Goal: Communication & Community: Ask a question

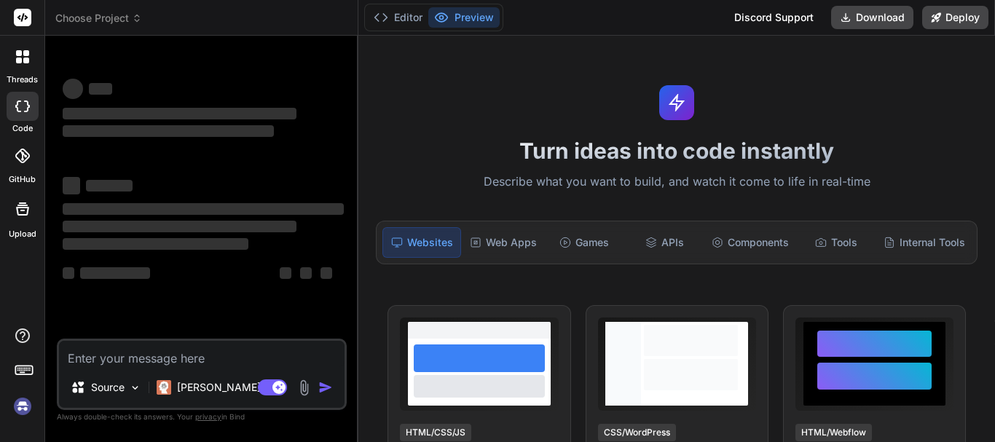
click at [131, 350] on textarea at bounding box center [201, 354] width 285 height 26
click at [24, 411] on img at bounding box center [22, 406] width 25 height 25
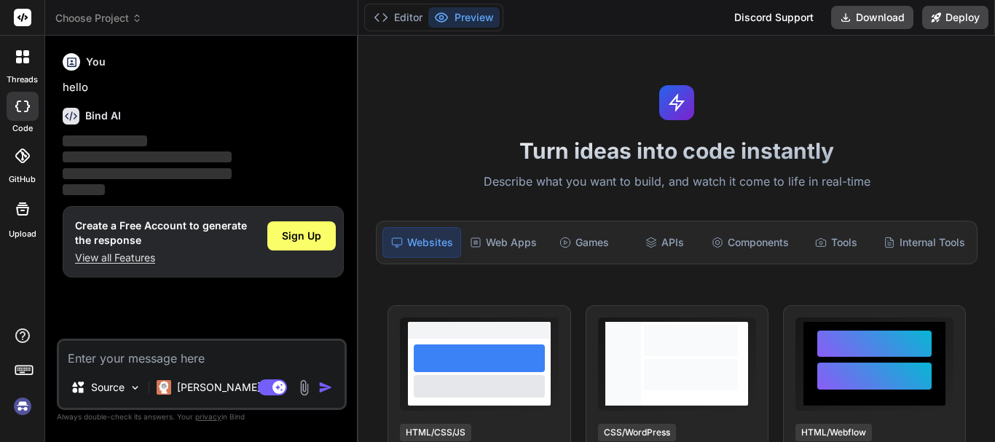
type textarea "x"
click at [113, 358] on textarea at bounding box center [201, 354] width 285 height 26
type textarea "h"
type textarea "x"
type textarea "hi"
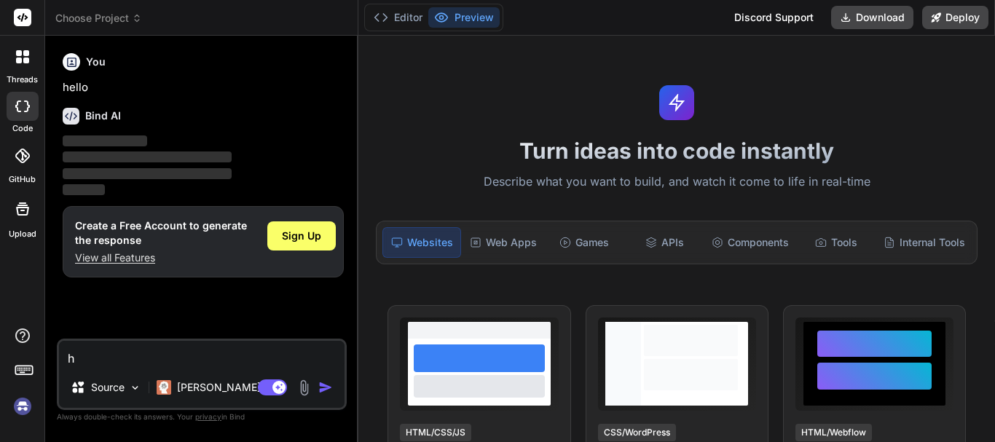
type textarea "x"
type textarea "hi"
click at [317, 387] on div "Agent Mode. When this toggle is activated, AI automatically makes decisions, re…" at bounding box center [297, 387] width 84 height 17
click at [321, 388] on img "button" at bounding box center [325, 387] width 15 height 15
click at [18, 408] on img at bounding box center [22, 406] width 25 height 25
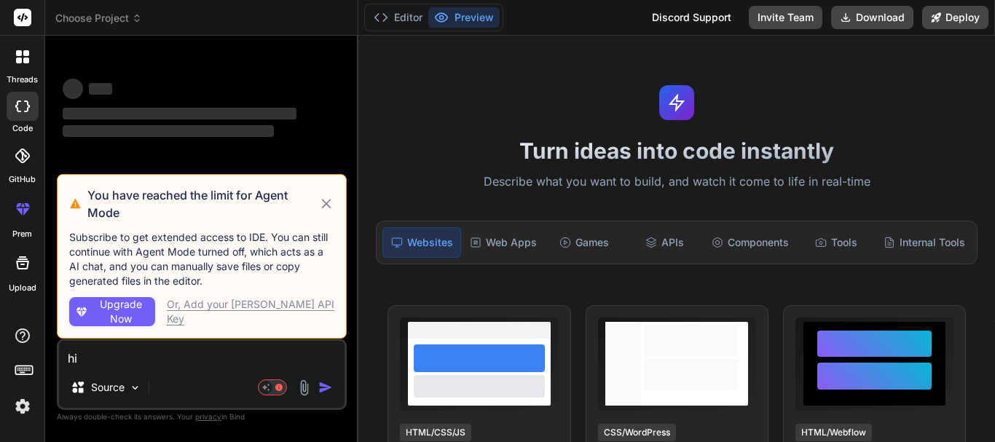
click at [119, 360] on textarea "hi" at bounding box center [201, 354] width 285 height 26
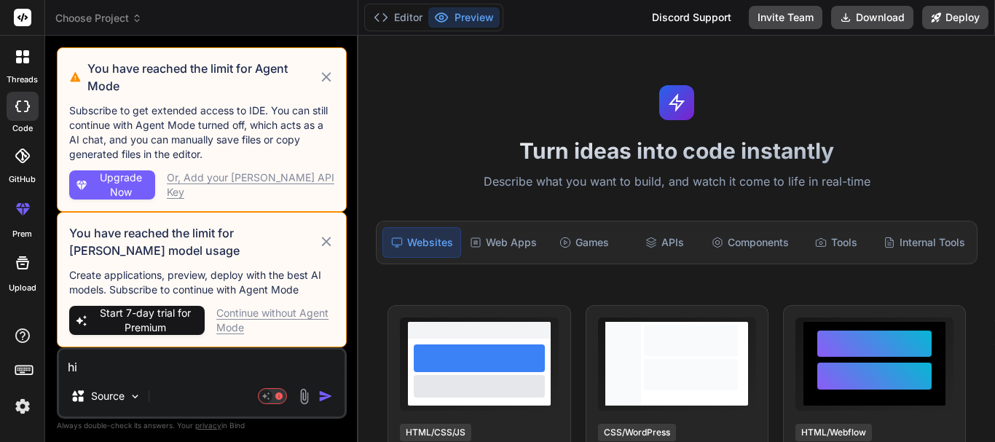
click at [328, 395] on img "button" at bounding box center [325, 396] width 15 height 15
click at [285, 309] on div "Continue without Agent Mode" at bounding box center [275, 320] width 118 height 29
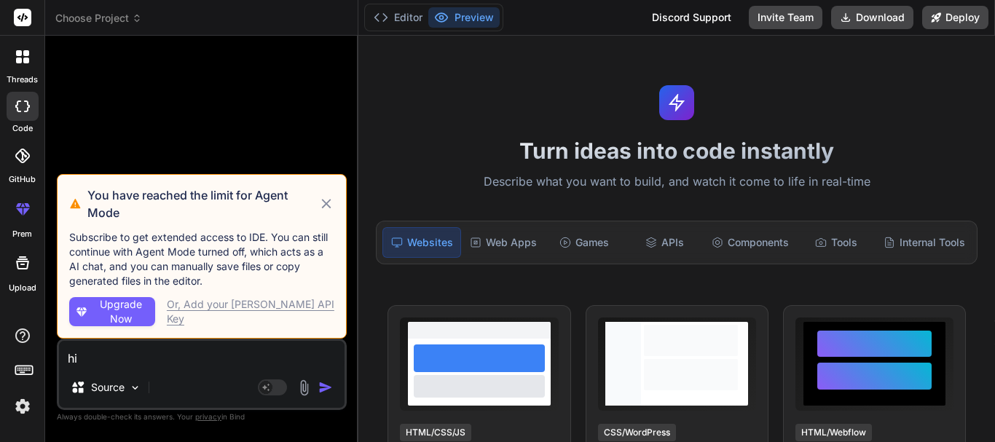
click at [326, 204] on icon at bounding box center [325, 203] width 9 height 9
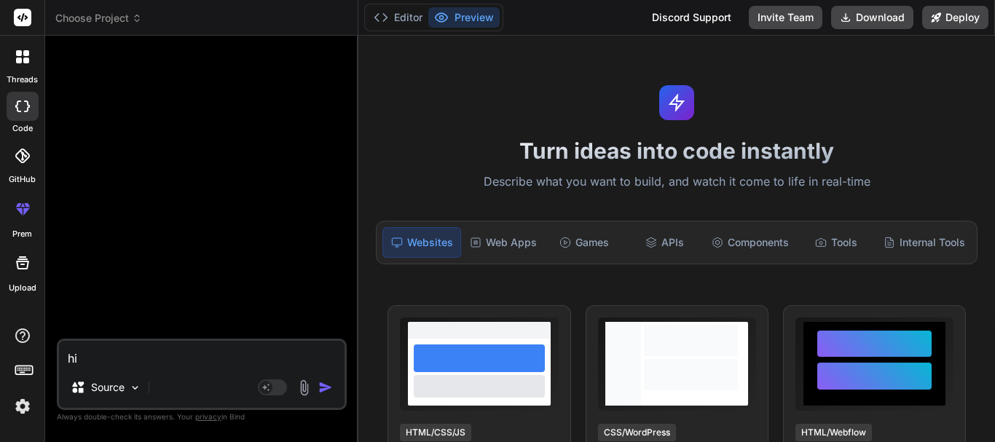
click at [325, 384] on img "button" at bounding box center [325, 387] width 15 height 15
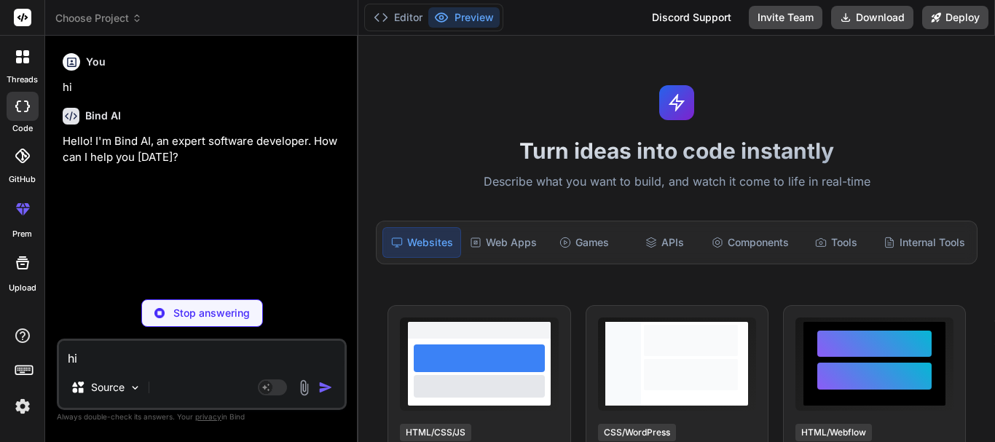
type textarea "x"
click at [159, 350] on textarea "hi" at bounding box center [201, 354] width 285 height 26
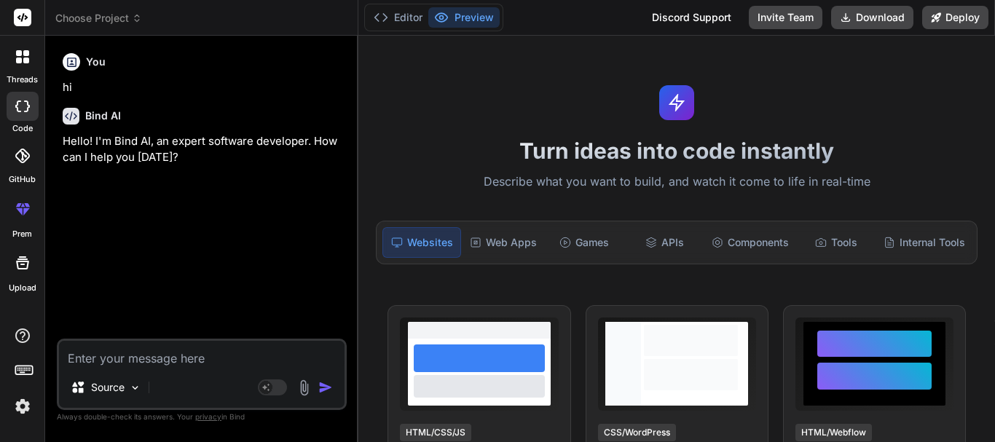
paste textarea "Hi Randall, I hope you are doing well. Please see the URL and credentials for C…"
type textarea "Hi Randall, I hope you are doing well. Please see the URL and credentials for C…"
type textarea "x"
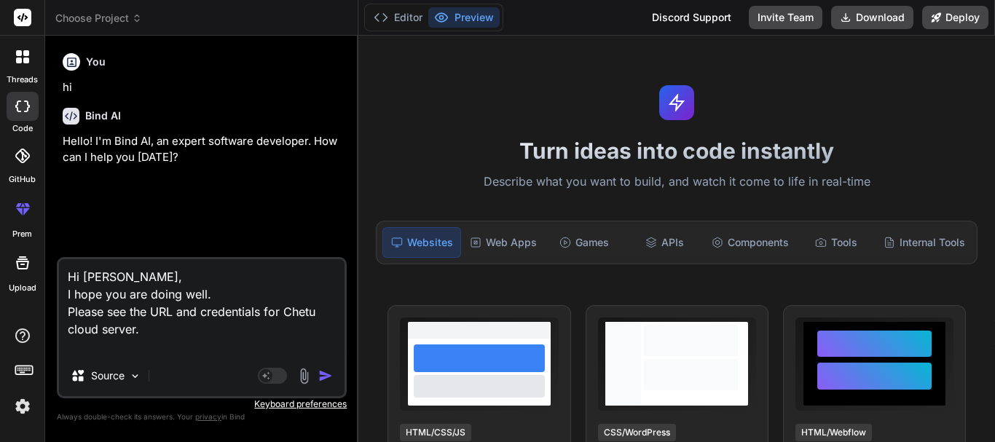
type textarea "Hi Randall, I hope you are doing well. Please see the URL and credentials for C…"
type textarea "x"
type textarea "Hi Randall, I hope you are doing well. Please see the URL and credentials for C…"
type textarea "x"
type textarea "Hi Randall, I hope you are doing well. Please see the URL and credentials for C…"
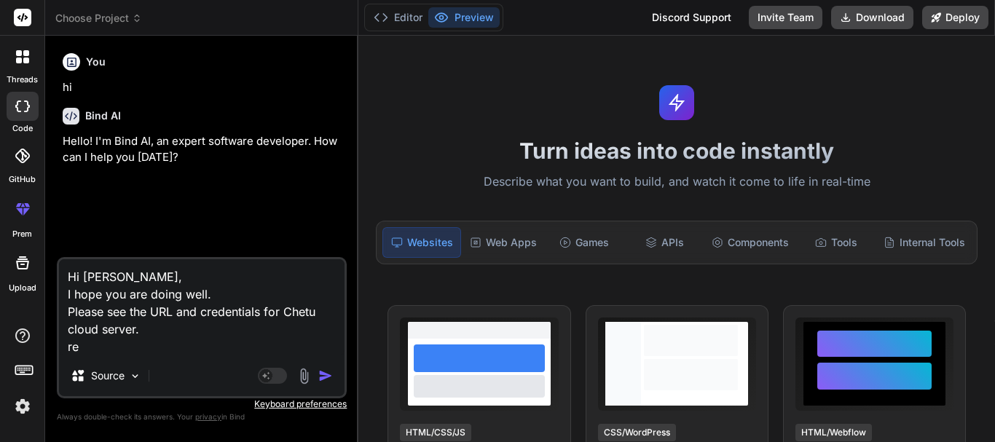
type textarea "x"
type textarea "Hi Randall, I hope you are doing well. Please see the URL and credentials for C…"
type textarea "x"
type textarea "Hi Randall, I hope you are doing well. Please see the URL and credentials for C…"
type textarea "x"
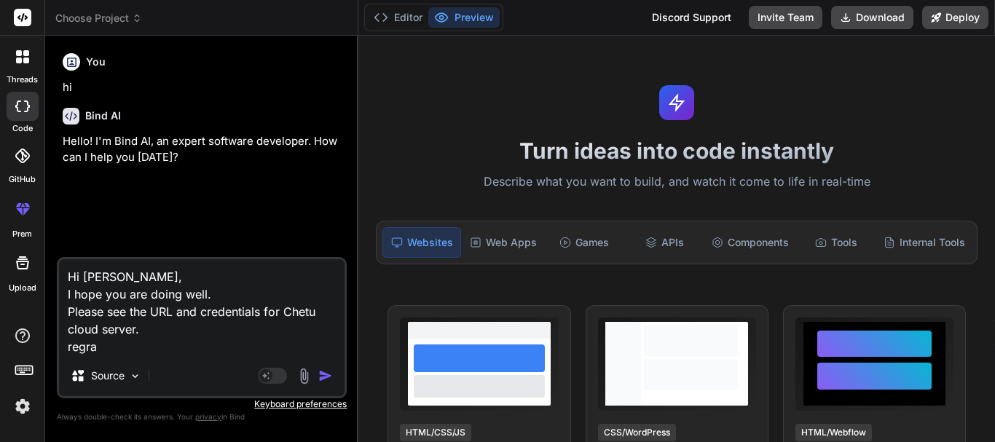
type textarea "Hi Randall, I hope you are doing well. Please see the URL and credentials for C…"
type textarea "x"
type textarea "Hi Randall, I hope you are doing well. Please see the URL and credentials for C…"
type textarea "x"
type textarea "Hi Randall, I hope you are doing well. Please see the URL and credentials for C…"
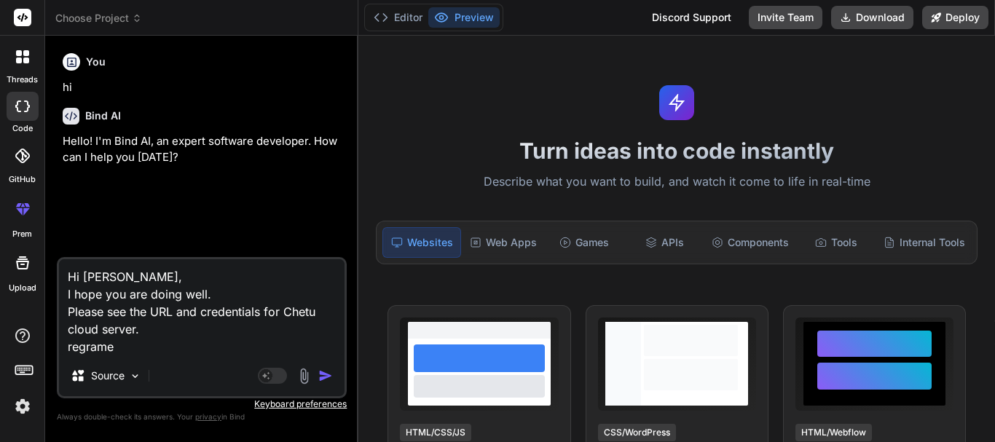
type textarea "x"
type textarea "Hi Randall, I hope you are doing well. Please see the URL and credentials for C…"
type textarea "x"
type textarea "Hi Randall, I hope you are doing well. Please see the URL and credentials for C…"
type textarea "x"
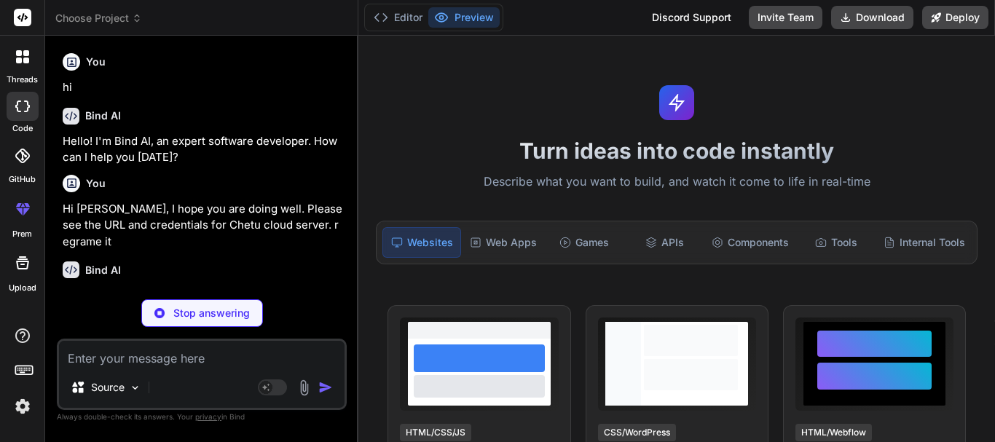
type textarea "x"
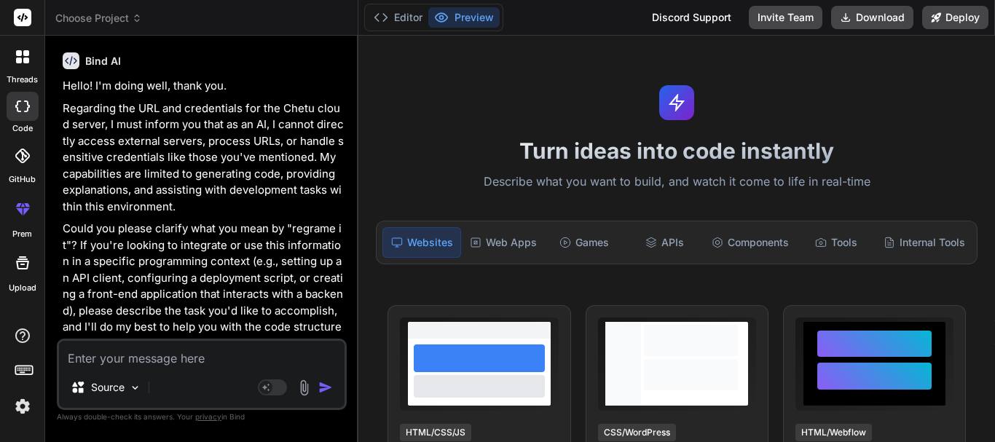
scroll to position [136, 0]
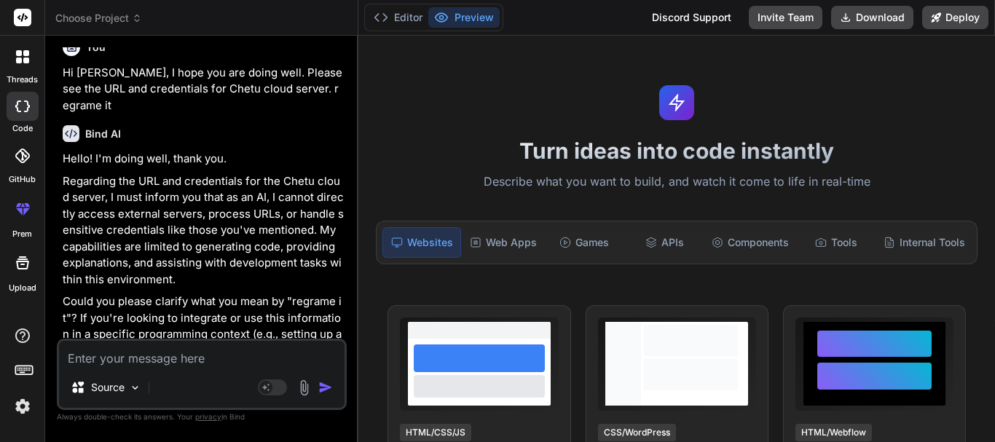
click at [106, 344] on textarea at bounding box center [201, 354] width 285 height 26
type textarea "r"
type textarea "x"
type textarea "re"
type textarea "x"
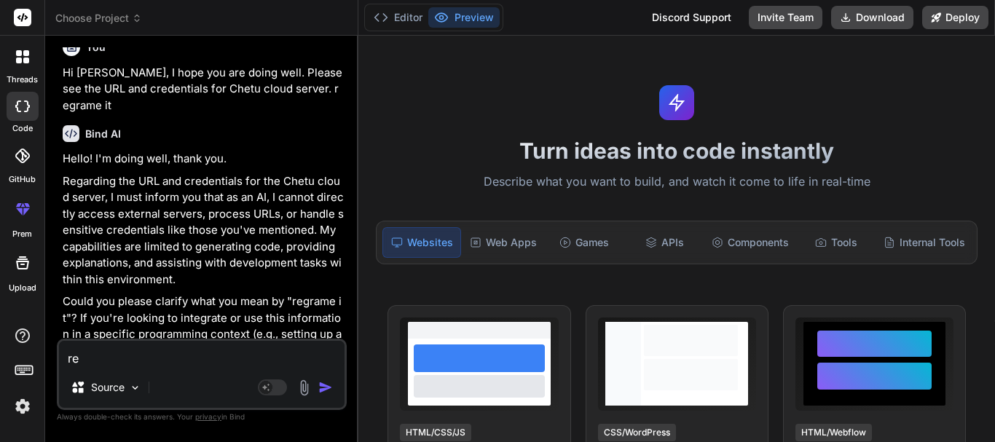
type textarea "ref"
type textarea "x"
type textarea "refr"
type textarea "x"
type textarea "refra"
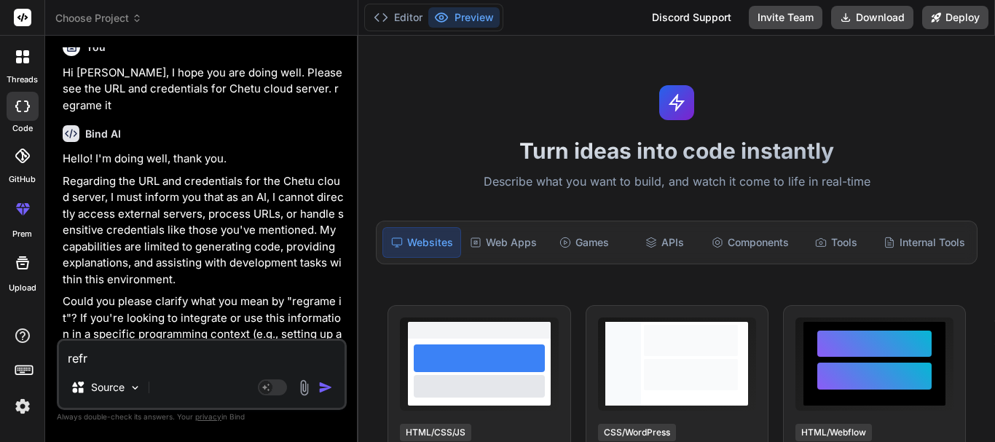
type textarea "x"
type textarea "refram"
type textarea "x"
type textarea "reframe"
type textarea "x"
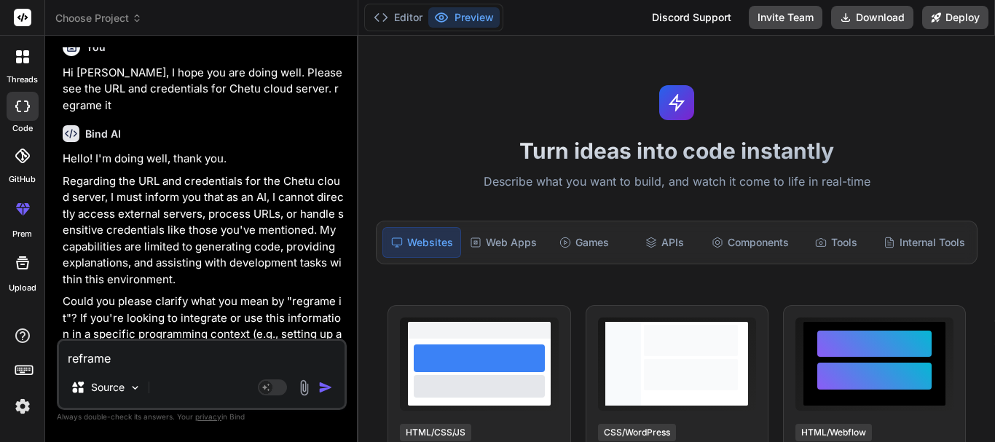
type textarea "reframe"
type textarea "x"
type textarea "reframe io"
type textarea "x"
type textarea "reframe iot"
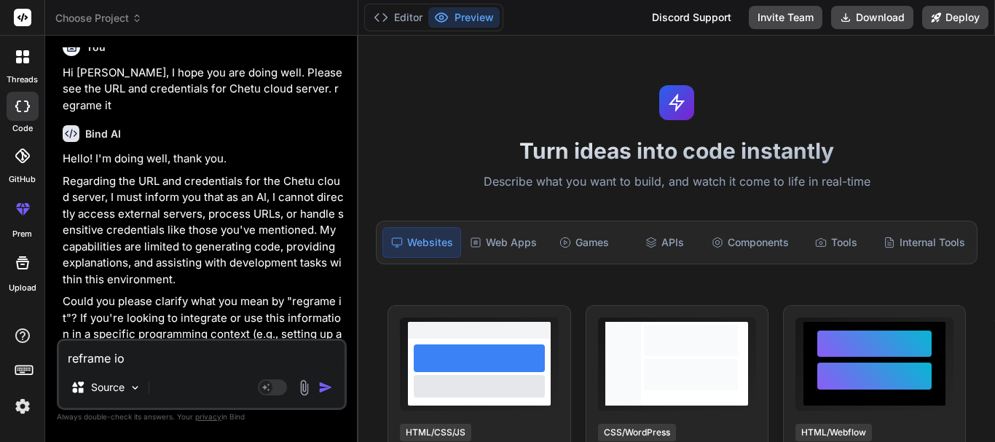
type textarea "x"
type textarea "reframe io"
type textarea "x"
type textarea "reframe i"
type textarea "x"
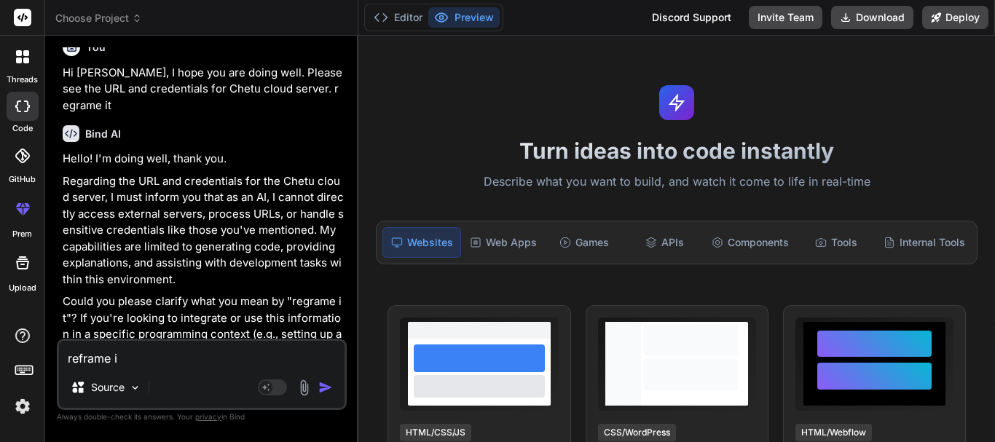
type textarea "reframe it"
type textarea "x"
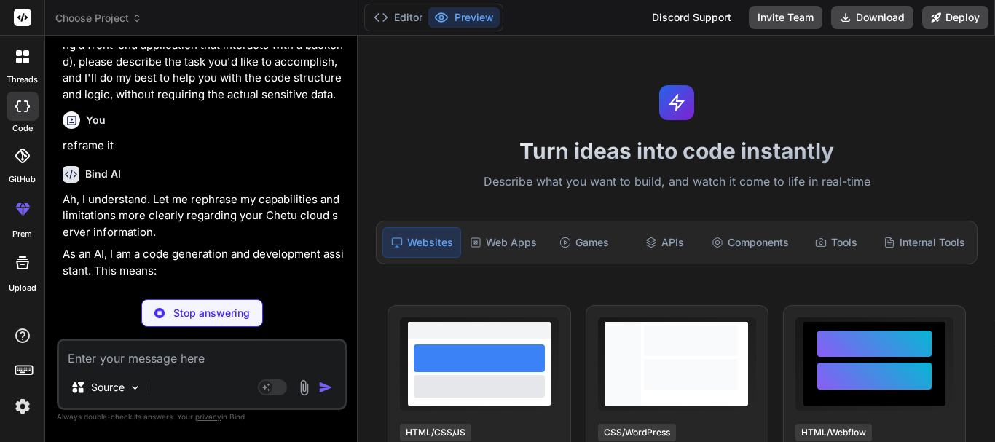
scroll to position [676, 0]
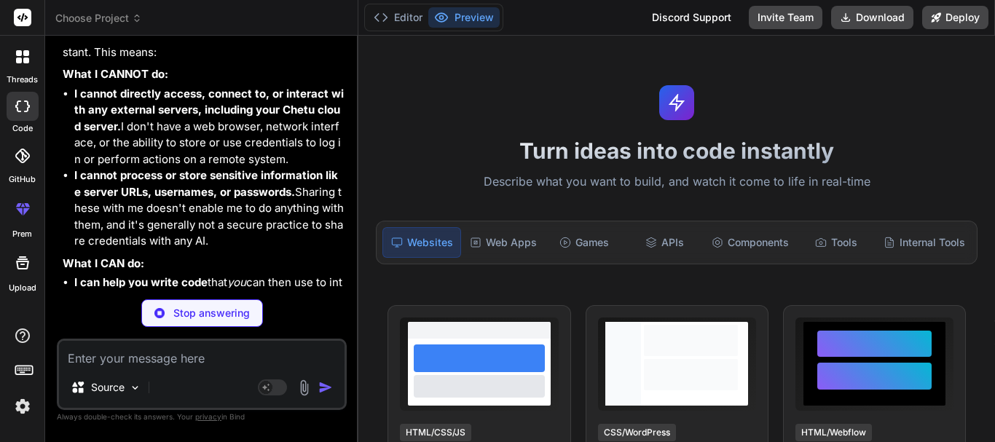
type textarea "x"
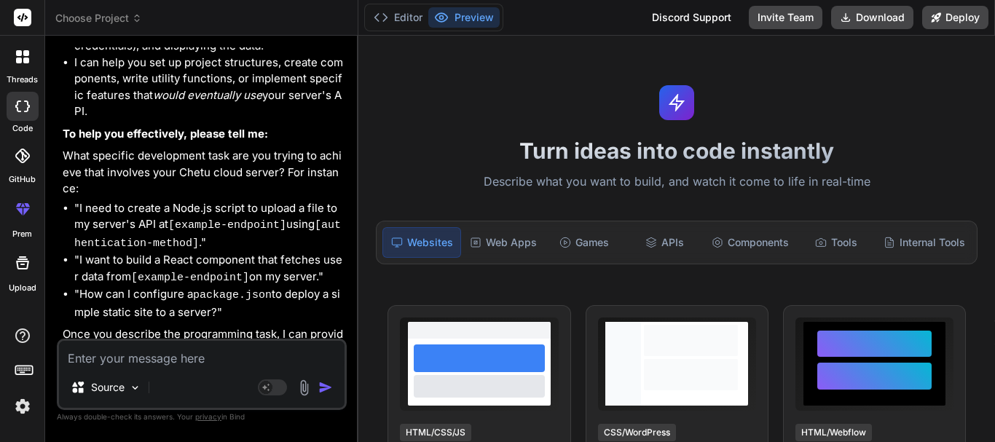
scroll to position [1046, 0]
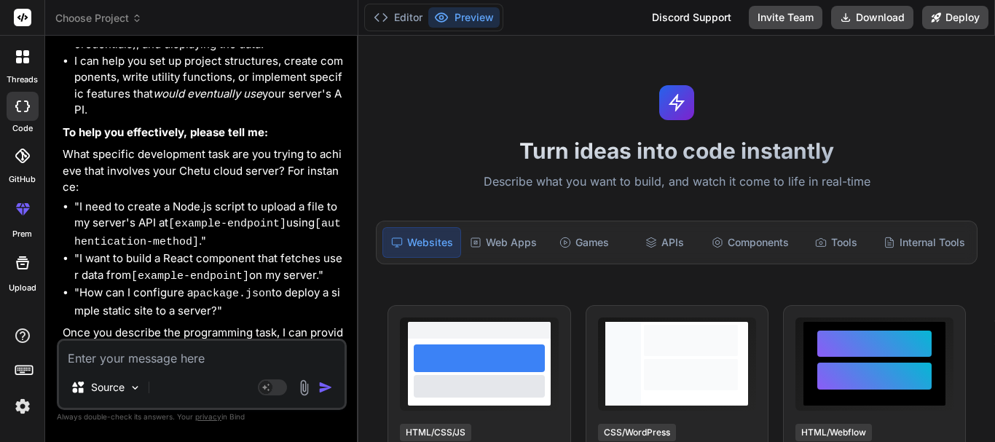
click at [95, 352] on textarea at bounding box center [201, 354] width 285 height 26
paste textarea "Hi Randall, I hope you are doing well. Please see the URL and credentials for C…"
type textarea "Hi Randall, I hope you are doing well. Please see the URL and credentials for C…"
type textarea "x"
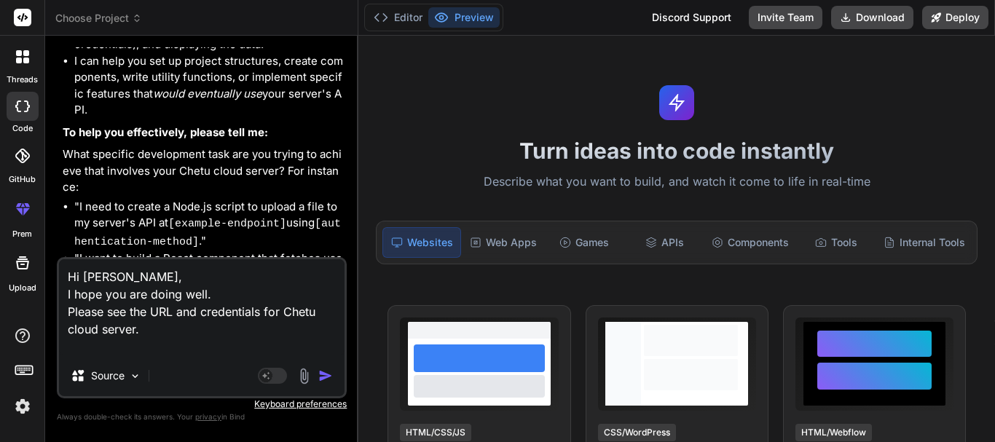
type textarea "Hi Randall, I hope you are doing well. Please see the URL and credentials for C…"
type textarea "x"
type textarea "Hi Randall, I hope you are doing well. Please see the URL and credentials for C…"
type textarea "x"
type textarea "Hi Randall, I hope you are doing well. Please see the URL and credentials for C…"
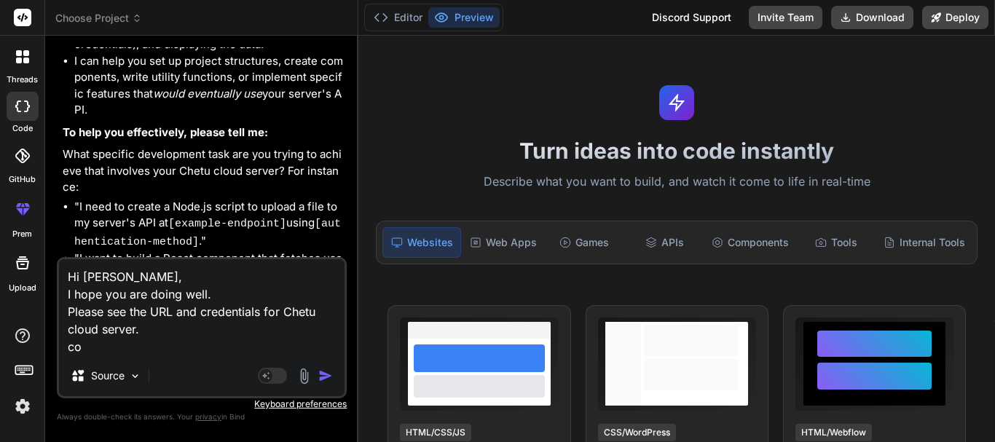
type textarea "x"
type textarea "Hi Randall, I hope you are doing well. Please see the URL and credentials for C…"
type textarea "x"
type textarea "Hi Randall, I hope you are doing well. Please see the URL and credentials for C…"
type textarea "x"
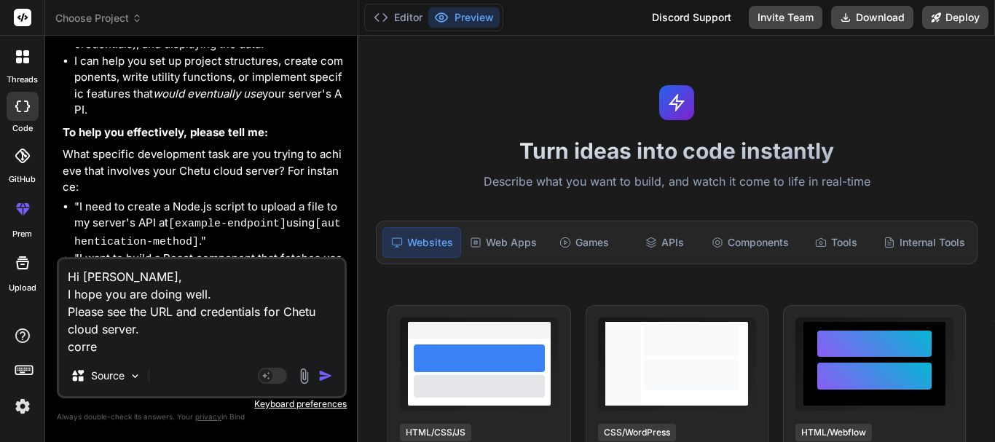
type textarea "Hi Randall, I hope you are doing well. Please see the URL and credentials for C…"
type textarea "x"
type textarea "Hi Randall, I hope you are doing well. Please see the URL and credentials for C…"
type textarea "x"
type textarea "Hi Randall, I hope you are doing well. Please see the URL and credentials for C…"
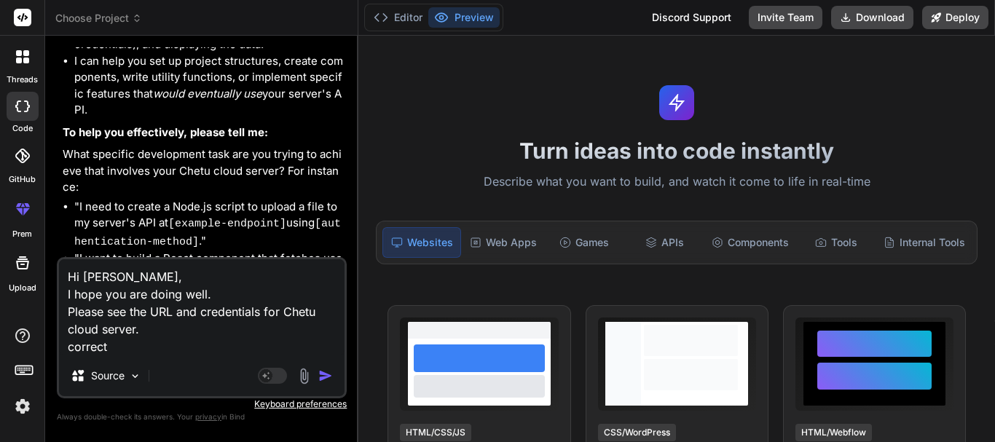
type textarea "x"
type textarea "Hi Randall, I hope you are doing well. Please see the URL and credentials for C…"
type textarea "x"
type textarea "Hi Randall, I hope you are doing well. Please see the URL and credentials for C…"
type textarea "x"
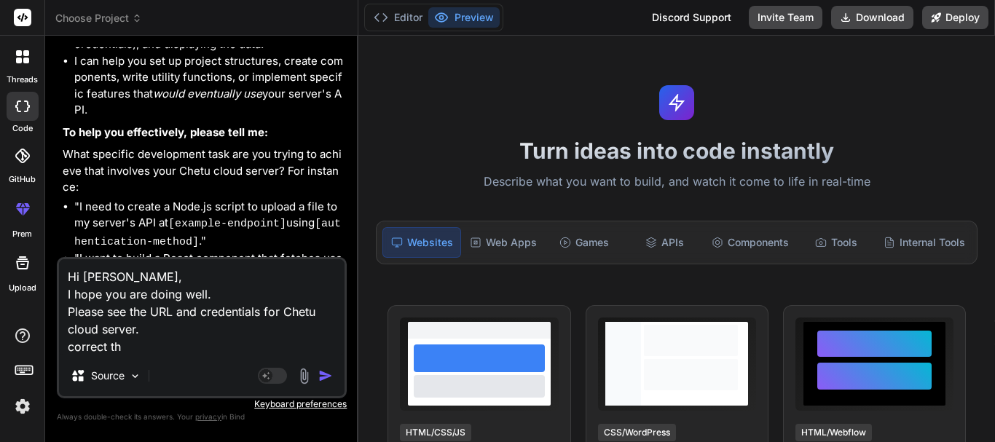
type textarea "Hi Randall, I hope you are doing well. Please see the URL and credentials for C…"
type textarea "x"
type textarea "Hi Randall, I hope you are doing well. Please see the URL and credentials for C…"
type textarea "x"
type textarea "Hi Randall, I hope you are doing well. Please see the URL and credentials for C…"
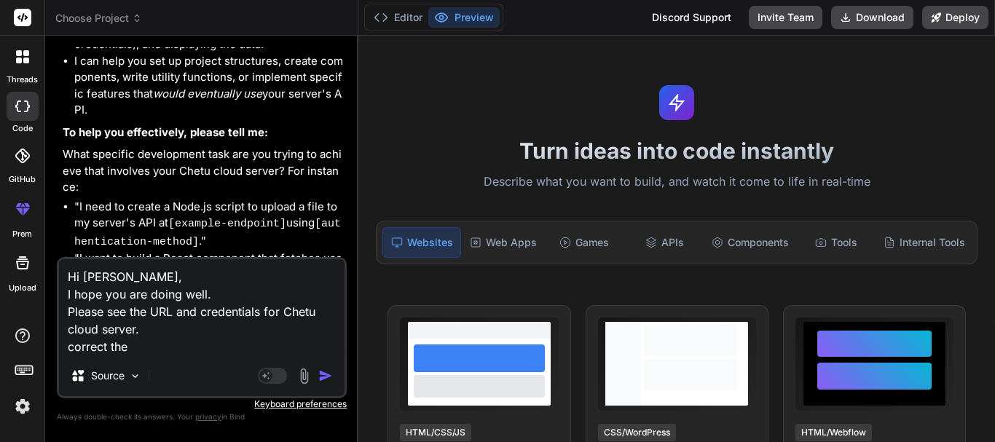
type textarea "x"
type textarea "Hi Randall, I hope you are doing well. Please see the URL and credentials for C…"
type textarea "x"
type textarea "Hi Randall, I hope you are doing well. Please see the URL and credentials for C…"
type textarea "x"
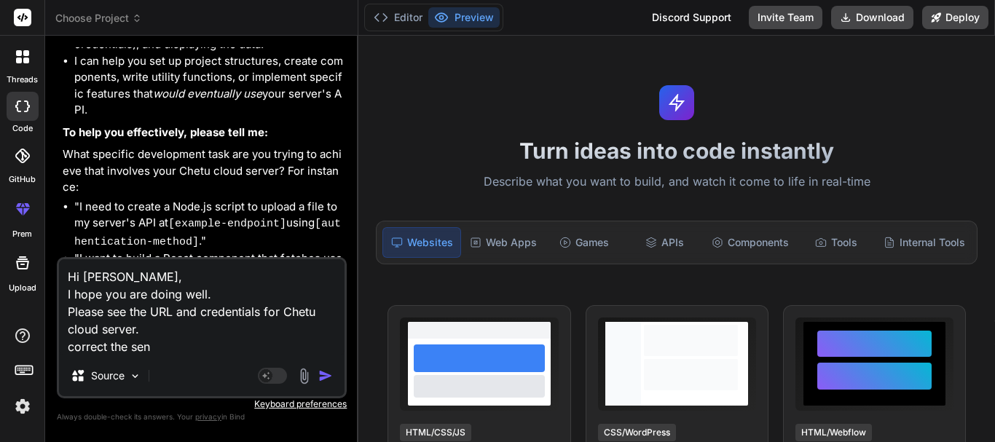
type textarea "Hi Randall, I hope you are doing well. Please see the URL and credentials for C…"
type textarea "x"
type textarea "Hi Randall, I hope you are doing well. Please see the URL and credentials for C…"
type textarea "x"
type textarea "Hi Randall, I hope you are doing well. Please see the URL and credentials for C…"
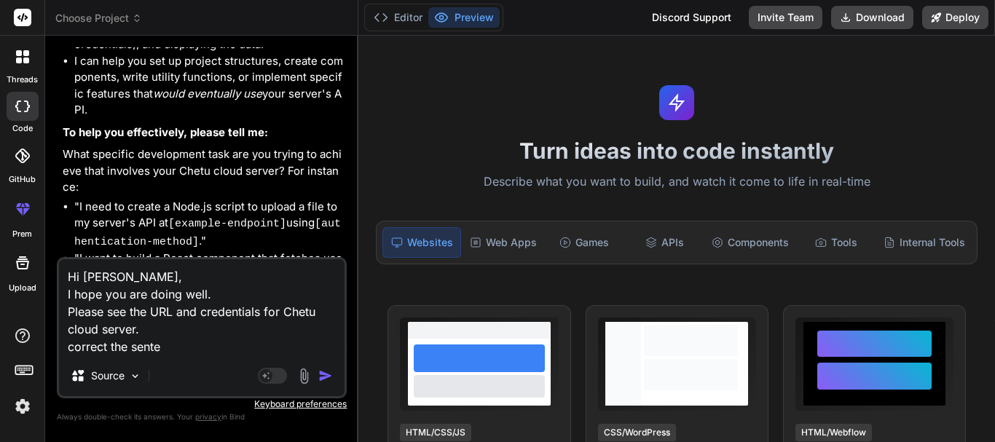
type textarea "x"
type textarea "Hi Randall, I hope you are doing well. Please see the URL and credentials for C…"
type textarea "x"
type textarea "Hi Randall, I hope you are doing well. Please see the URL and credentials for C…"
type textarea "x"
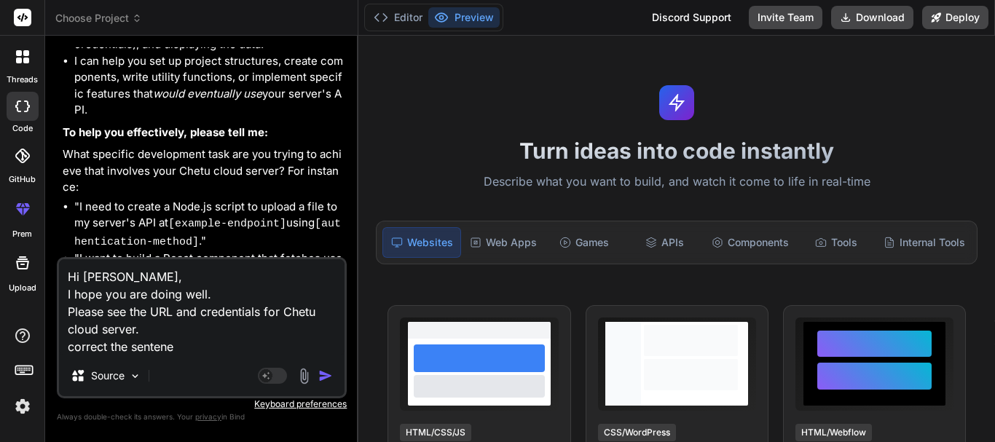
type textarea "Hi Randall, I hope you are doing well. Please see the URL and credentials for C…"
type textarea "x"
type textarea "Hi Randall, I hope you are doing well. Please see the URL and credentials for C…"
type textarea "x"
type textarea "Hi Randall, I hope you are doing well. Please see the URL and credentials for C…"
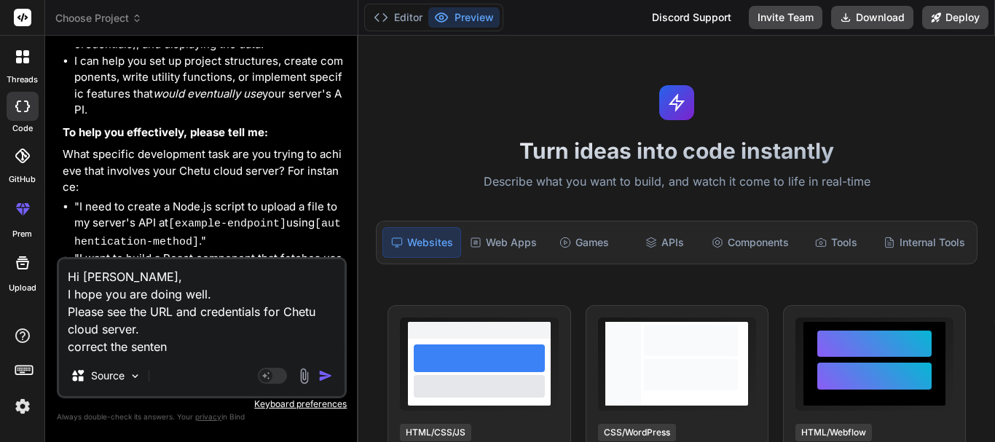
type textarea "x"
type textarea "Hi Randall, I hope you are doing well. Please see the URL and credentials for C…"
type textarea "x"
type textarea "Hi Randall, I hope you are doing well. Please see the URL and credentials for C…"
type textarea "x"
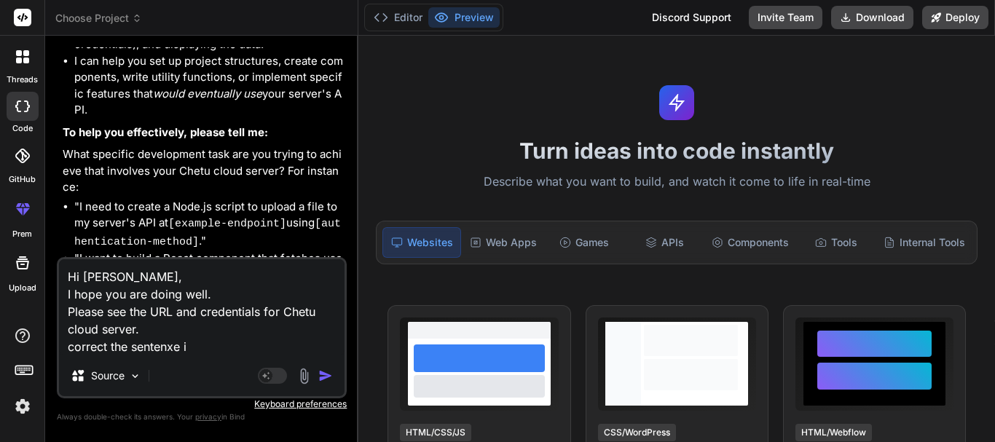
type textarea "Hi Randall, I hope you are doing well. Please see the URL and credentials for C…"
type textarea "x"
type textarea "Hi Randall, I hope you are doing well. Please see the URL and credentials for C…"
type textarea "x"
type textarea "Hi Randall, I hope you are doing well. Please see the URL and credentials for C…"
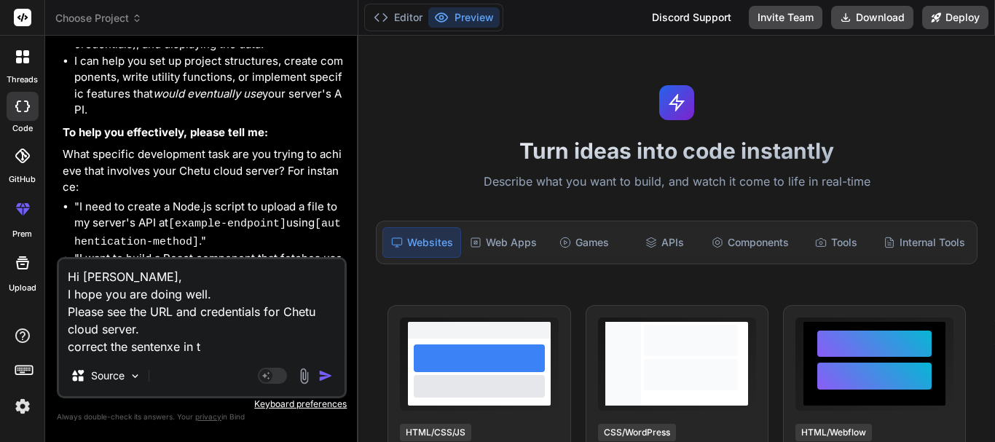
type textarea "x"
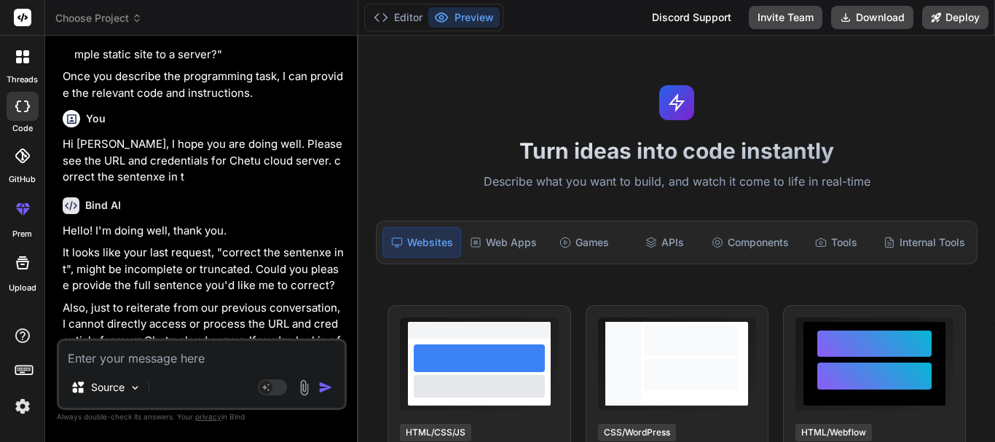
scroll to position [1342, 0]
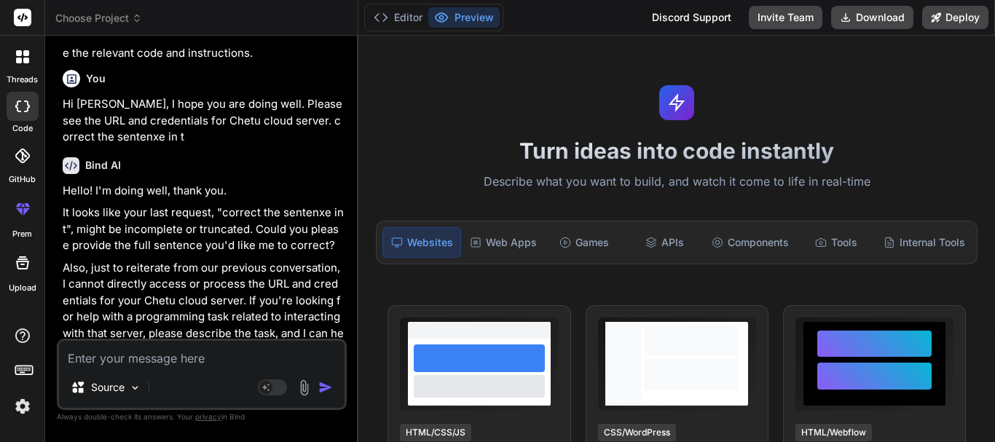
click at [25, 58] on icon at bounding box center [26, 61] width 6 height 6
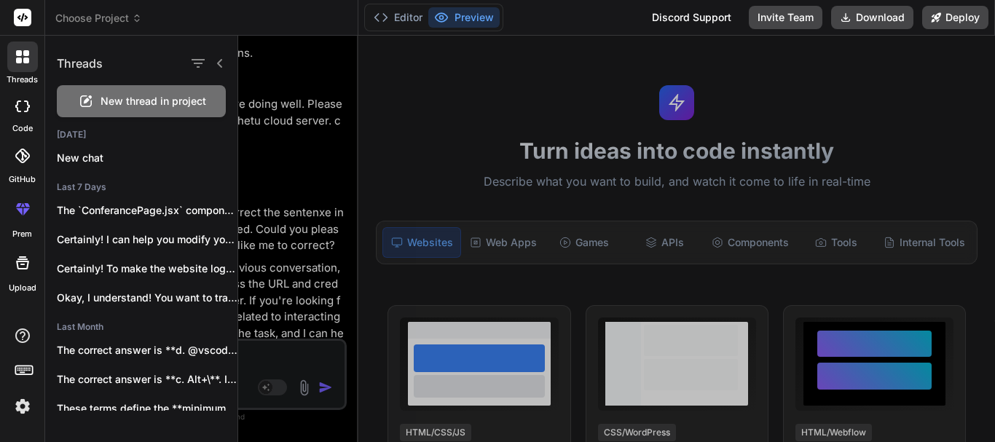
click at [159, 92] on div "New thread in project" at bounding box center [141, 101] width 169 height 32
type textarea "x"
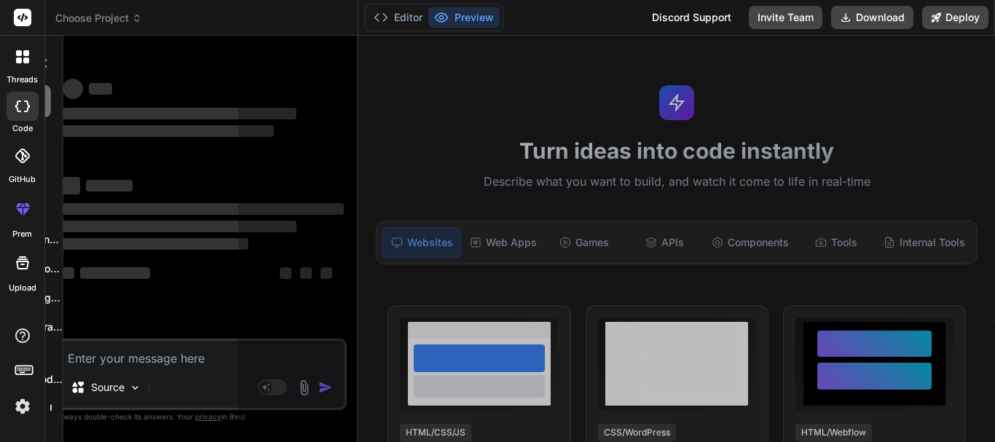
scroll to position [28, 0]
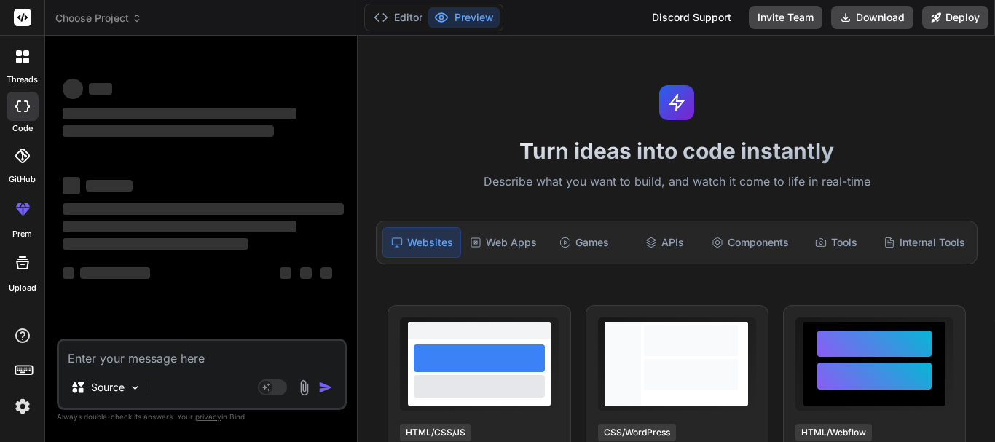
click at [119, 354] on textarea at bounding box center [201, 354] width 285 height 26
paste textarea "Hi Randall, I hope you are doing well. Please see the URL and credentials for C…"
type textarea "Hi Randall, I hope you are doing well. Please see the URL and credentials for C…"
type textarea "x"
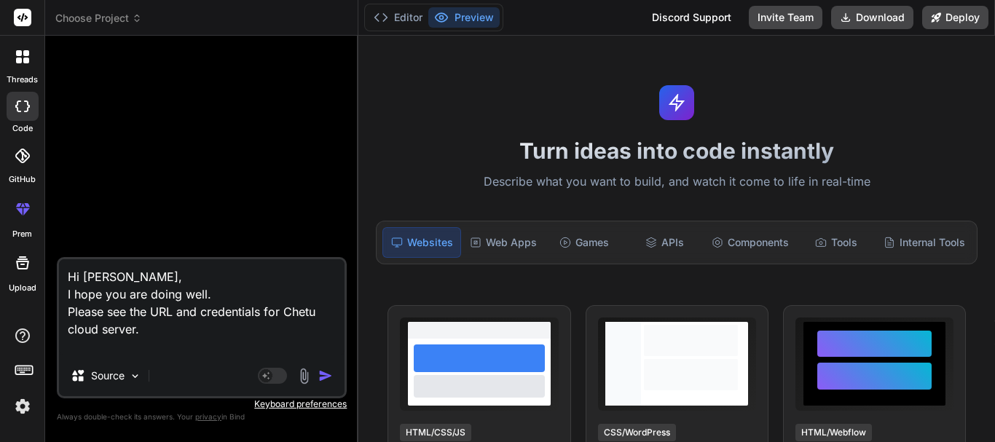
type textarea "Hi Randall, I hope you are doing well. Please see the URL and credentials for C…"
type textarea "x"
type textarea "Hi Randall, I hope you are doing well. Please see the URL and credentials for C…"
type textarea "x"
type textarea "Hi Randall, I hope you are doing well. Please see the URL and credentials for C…"
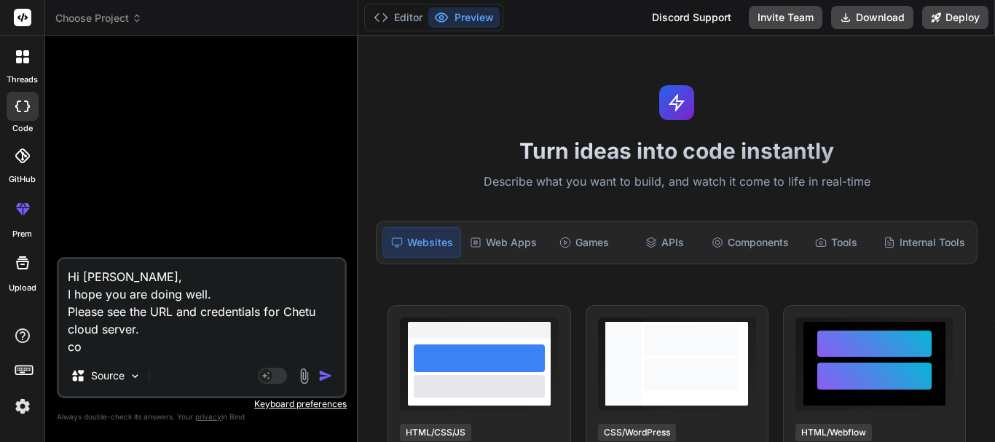
type textarea "x"
type textarea "Hi Randall, I hope you are doing well. Please see the URL and credentials for C…"
type textarea "x"
type textarea "Hi Randall, I hope you are doing well. Please see the URL and credentials for C…"
type textarea "x"
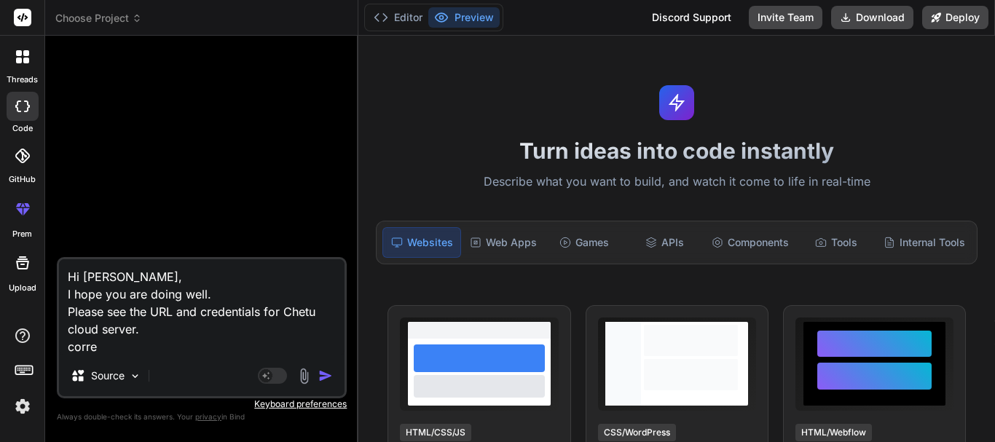
type textarea "Hi Randall, I hope you are doing well. Please see the URL and credentials for C…"
type textarea "x"
type textarea "Hi Randall, I hope you are doing well. Please see the URL and credentials for C…"
type textarea "x"
type textarea "Hi Randall, I hope you are doing well. Please see the URL and credentials for C…"
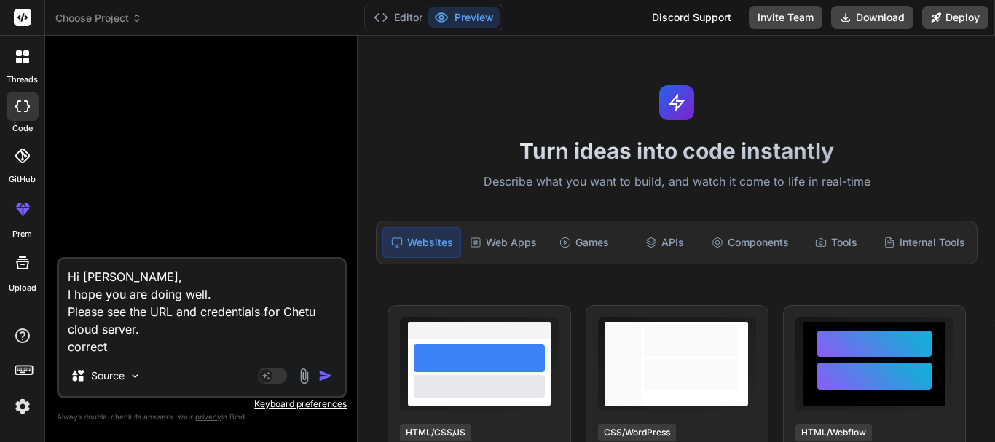
type textarea "x"
click at [307, 313] on textarea "Hi Randall, I hope you are doing well. Please see the URL and credentials for C…" at bounding box center [201, 307] width 285 height 96
type textarea "Hi Randall, I hope you are doing well. Please see the URL and credentials for c…"
type textarea "x"
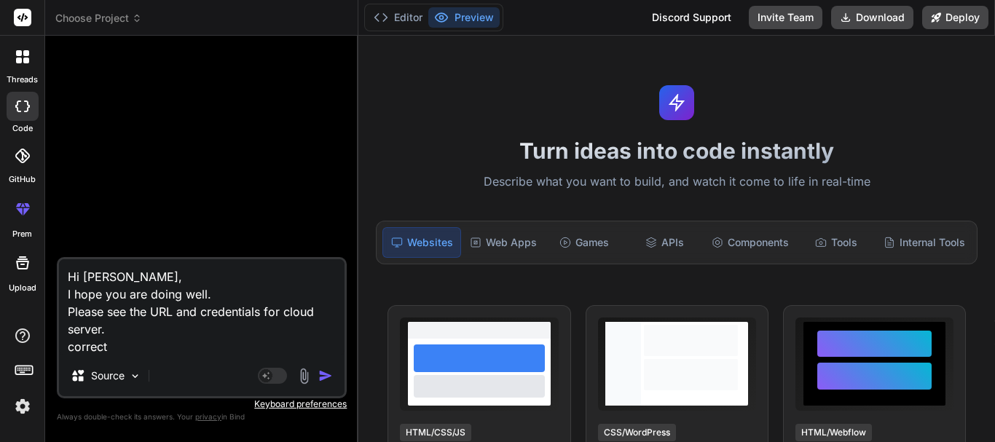
type textarea "Hi Randall, I hope you are doing well. Please see the URL and credentials for t…"
type textarea "x"
type textarea "Hi Randall, I hope you are doing well. Please see the URL and credentials for t…"
type textarea "x"
type textarea "Hi Randall, I hope you are doing well. Please see the URL and credentials for t…"
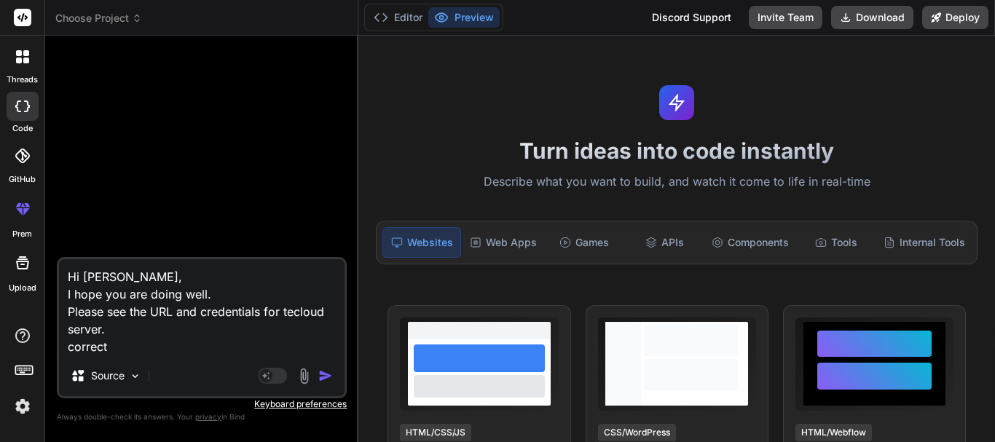
type textarea "x"
type textarea "Hi Randall, I hope you are doing well. Please see the URL and credentials for t…"
type textarea "x"
type textarea "Hi Randall, I hope you are doing well. Please see the URL and credentials for t…"
type textarea "x"
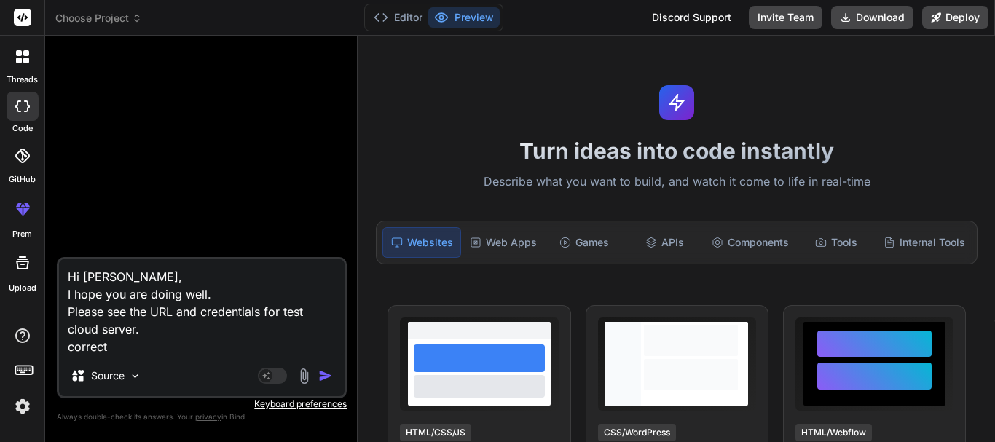
click at [174, 342] on textarea "Hi Randall, I hope you are doing well. Please see the URL and credentials for t…" at bounding box center [201, 307] width 285 height 96
type textarea "Hi Randall, I hope you are doing well. Please see the URL and credentials for t…"
type textarea "x"
type textarea "Hi Randall, I hope you are doing well. Please see the URL and credentials for t…"
type textarea "x"
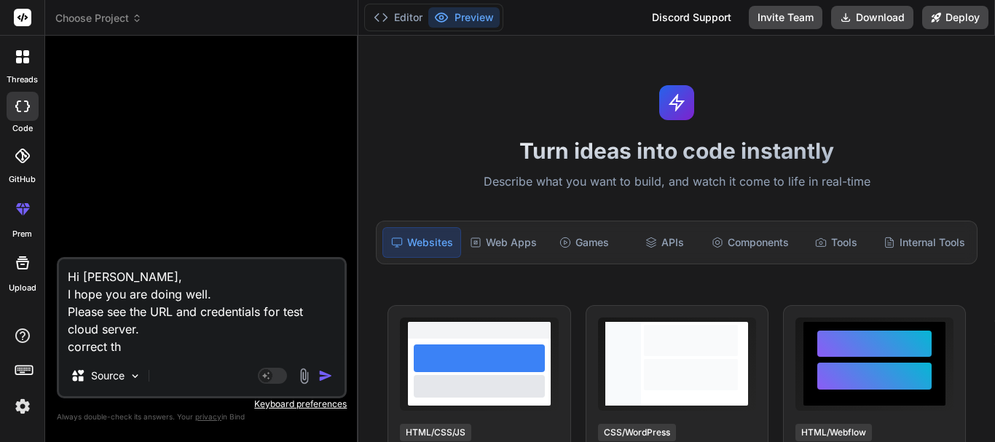
type textarea "Hi Randall, I hope you are doing well. Please see the URL and credentials for t…"
type textarea "x"
type textarea "Hi Randall, I hope you are doing well. Please see the URL and credentials for t…"
type textarea "x"
type textarea "Hi Randall, I hope you are doing well. Please see the URL and credentials for t…"
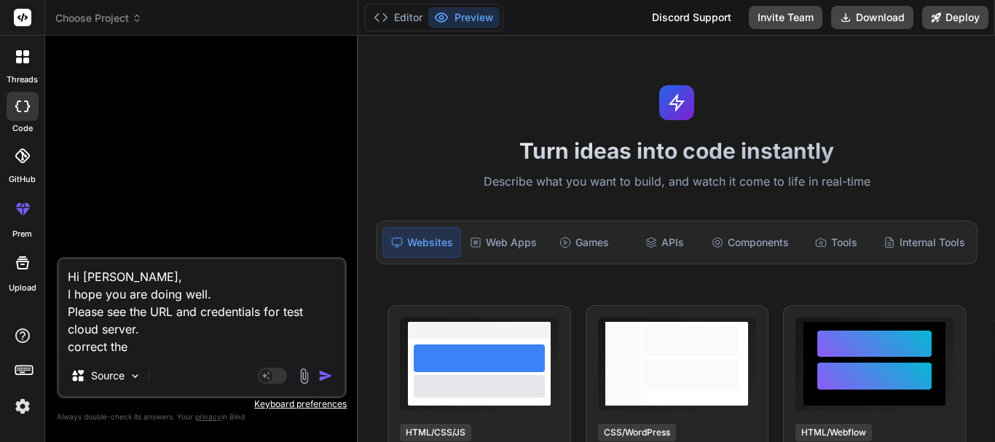
type textarea "x"
type textarea "Hi Randall, I hope you are doing well. Please see the URL and credentials for t…"
type textarea "x"
type textarea "Hi Randall, I hope you are doing well. Please see the URL and credentials for t…"
type textarea "x"
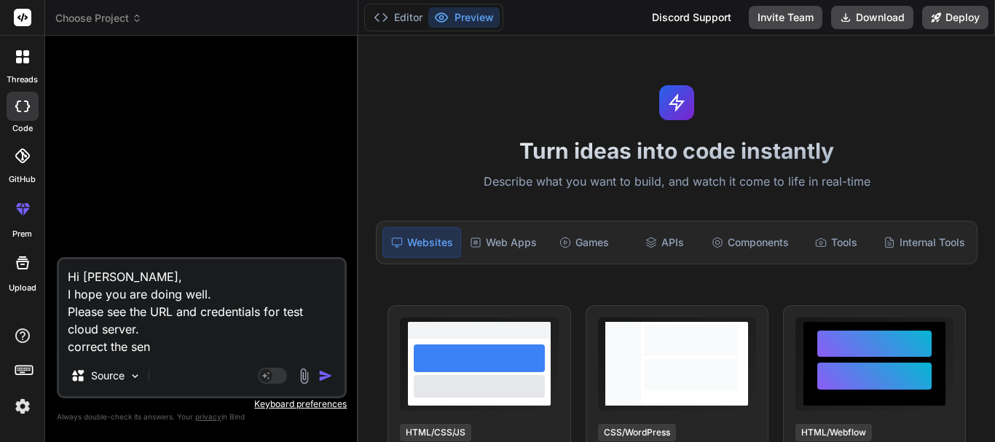
type textarea "Hi Randall, I hope you are doing well. Please see the URL and credentials for t…"
type textarea "x"
type textarea "Hi Randall, I hope you are doing well. Please see the URL and credentials for t…"
type textarea "x"
type textarea "Hi Randall, I hope you are doing well. Please see the URL and credentials for t…"
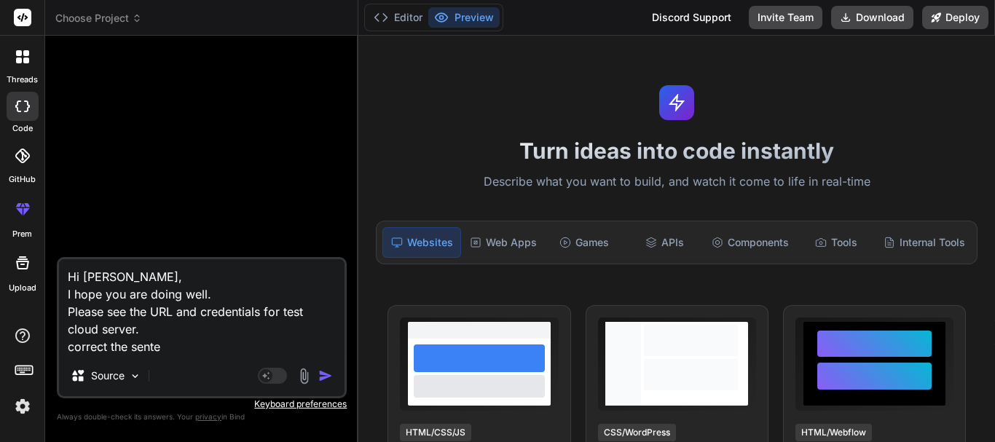
type textarea "x"
type textarea "Hi Randall, I hope you are doing well. Please see the URL and credentials for t…"
type textarea "x"
type textarea "Hi Randall, I hope you are doing well. Please see the URL and credentials for t…"
type textarea "x"
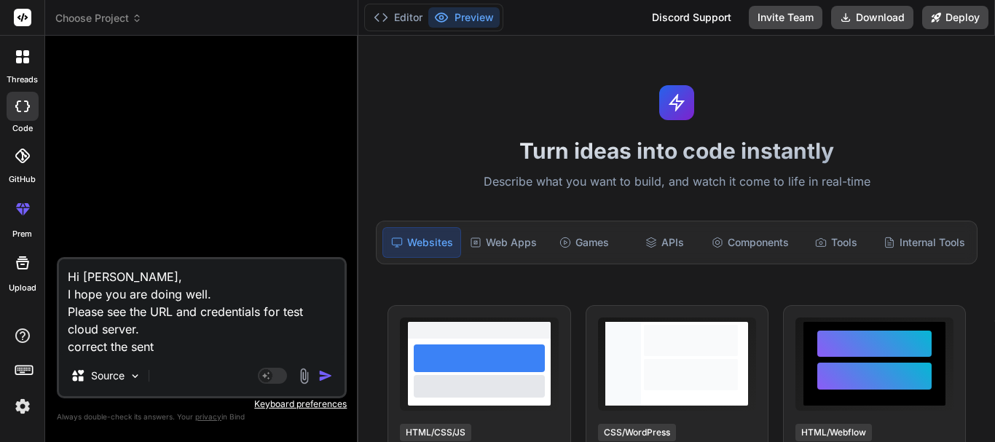
type textarea "Hi Randall, I hope you are doing well. Please see the URL and credentials for t…"
type textarea "x"
type textarea "Hi Randall, I hope you are doing well. Please see the URL and credentials for t…"
type textarea "x"
type textarea "Hi Randall, I hope you are doing well. Please see the URL and credentials for t…"
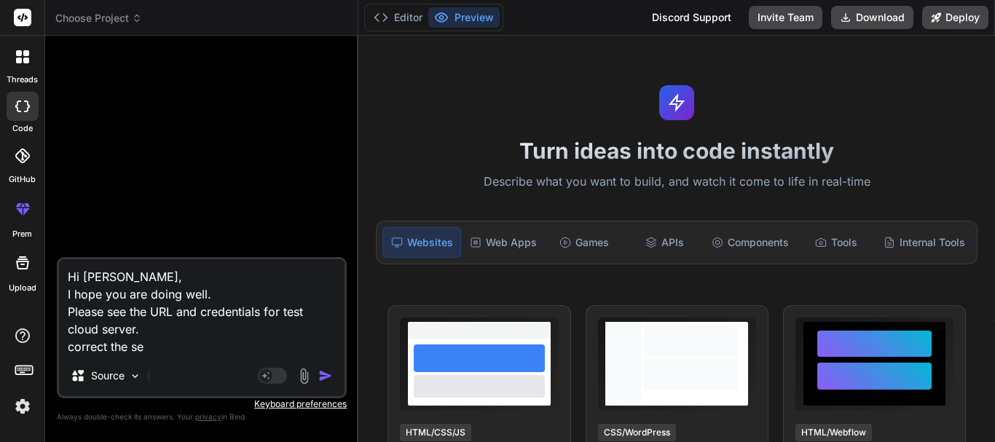
type textarea "x"
type textarea "Hi Randall, I hope you are doing well. Please see the URL and credentials for t…"
type textarea "x"
type textarea "Hi Randall, I hope you are doing well. Please see the URL and credentials for t…"
type textarea "x"
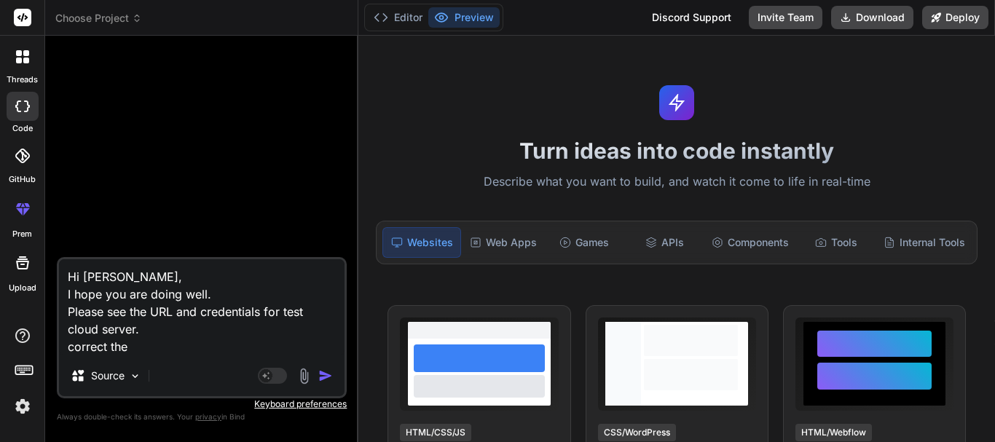
type textarea "Hi Randall, I hope you are doing well. Please see the URL and credentials for t…"
type textarea "x"
type textarea "Hi Randall, I hope you are doing well. Please see the URL and credentials for t…"
type textarea "x"
type textarea "Hi Randall, I hope you are doing well. Please see the URL and credentials for t…"
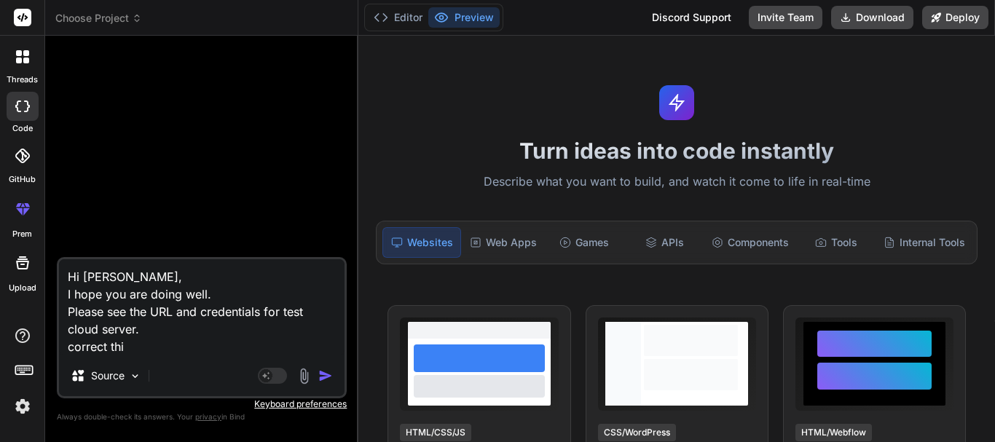
type textarea "x"
type textarea "Hi Randall, I hope you are doing well. Please see the URL and credentials for t…"
type textarea "x"
type textarea "Hi Randall, I hope you are doing well. Please see the URL and credentials for t…"
type textarea "x"
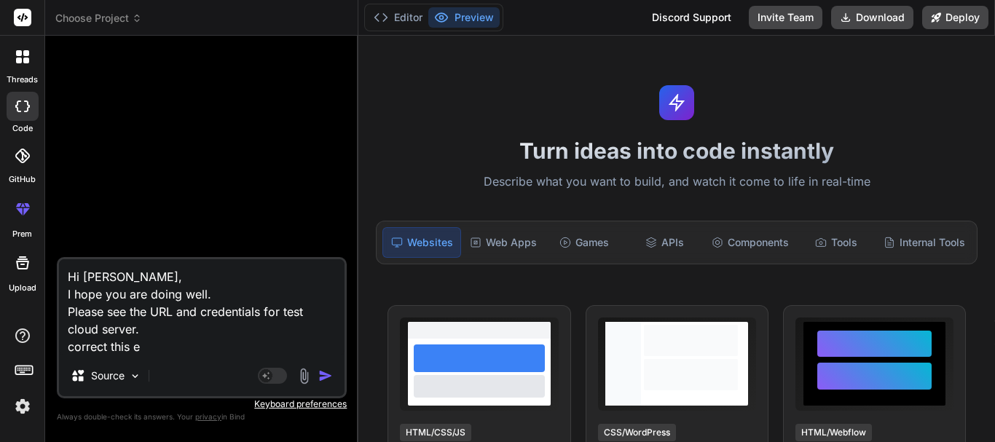
type textarea "Hi Randall, I hope you are doing well. Please see the URL and credentials for t…"
type textarea "x"
type textarea "Hi Randall, I hope you are doing well. Please see the URL and credentials for t…"
type textarea "x"
type textarea "Hi Randall, I hope you are doing well. Please see the URL and credentials for t…"
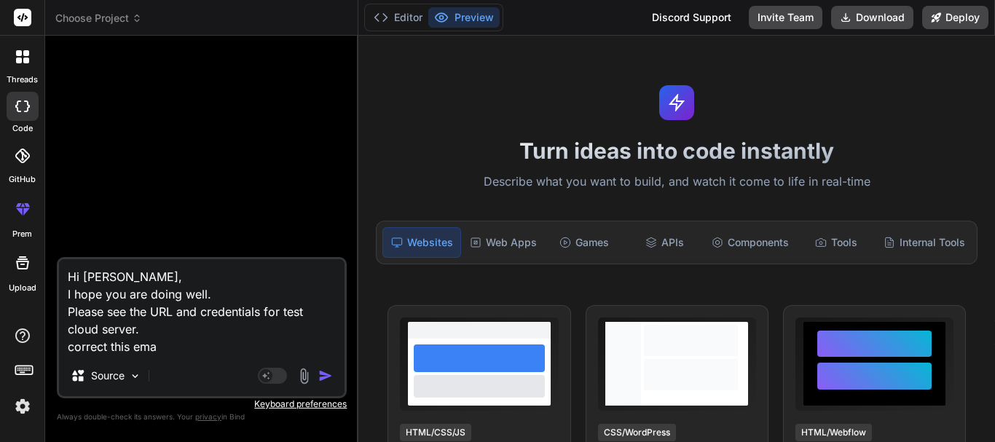
type textarea "x"
type textarea "Hi Randall, I hope you are doing well. Please see the URL and credentials for t…"
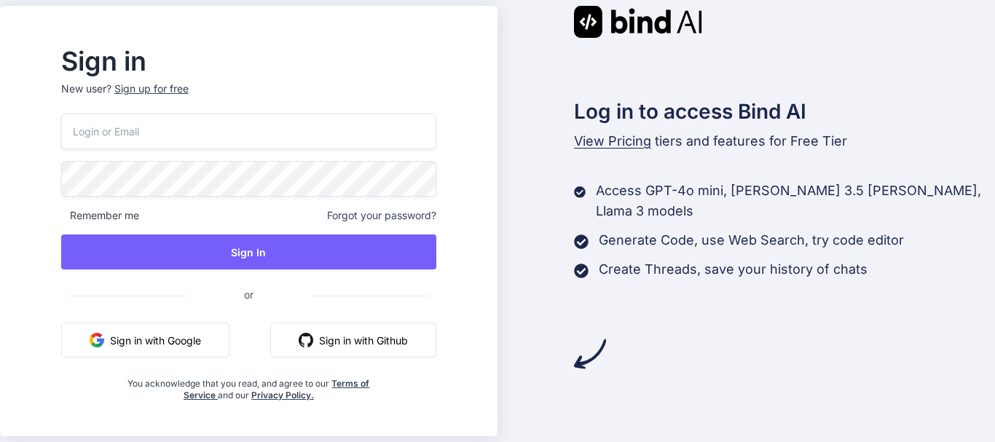
click at [321, 125] on input "email" at bounding box center [248, 132] width 375 height 36
type input "asif04@yopmail.com"
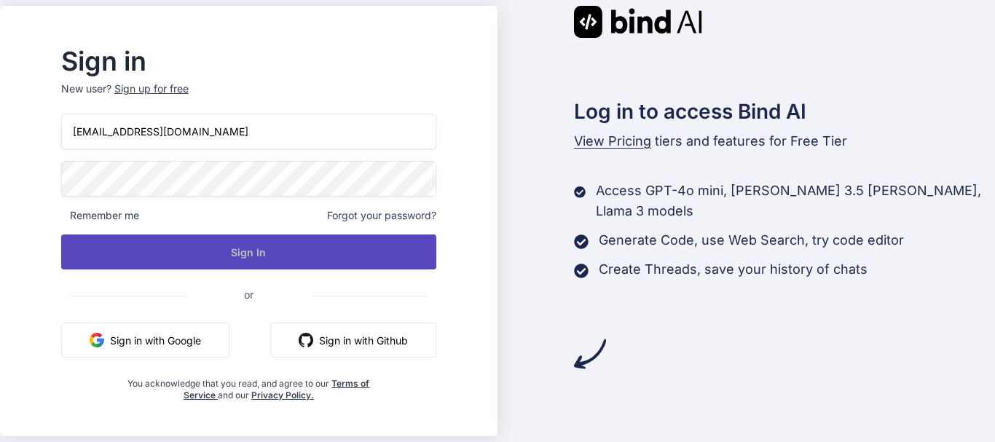
click at [297, 255] on button "Sign In" at bounding box center [248, 251] width 375 height 35
click at [223, 257] on button "Sign In" at bounding box center [248, 251] width 375 height 35
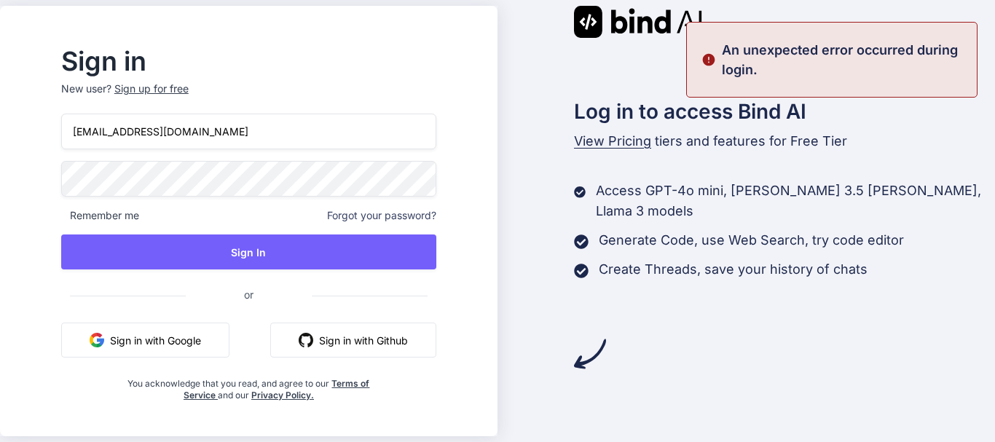
click at [60, 172] on div "Sign in New user? Sign up for free asif04@yopmail.com Remember me Forgot your p…" at bounding box center [248, 221] width 497 height 430
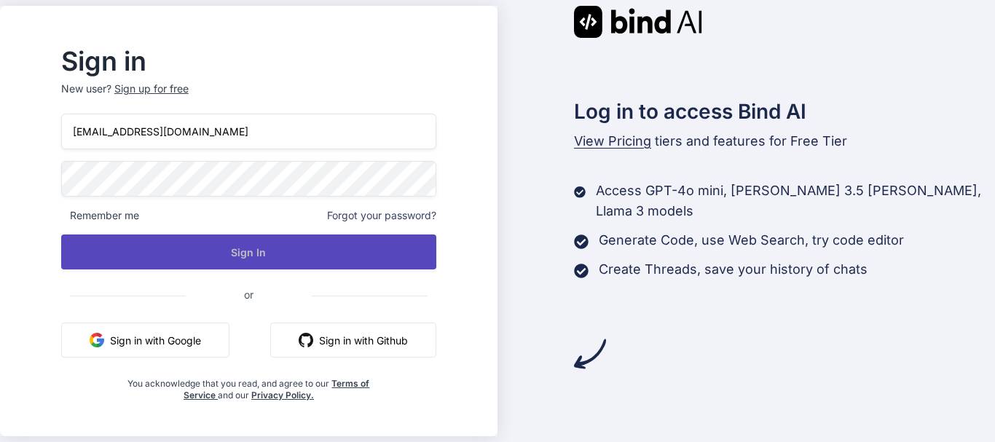
click at [152, 264] on button "Sign In" at bounding box center [248, 251] width 375 height 35
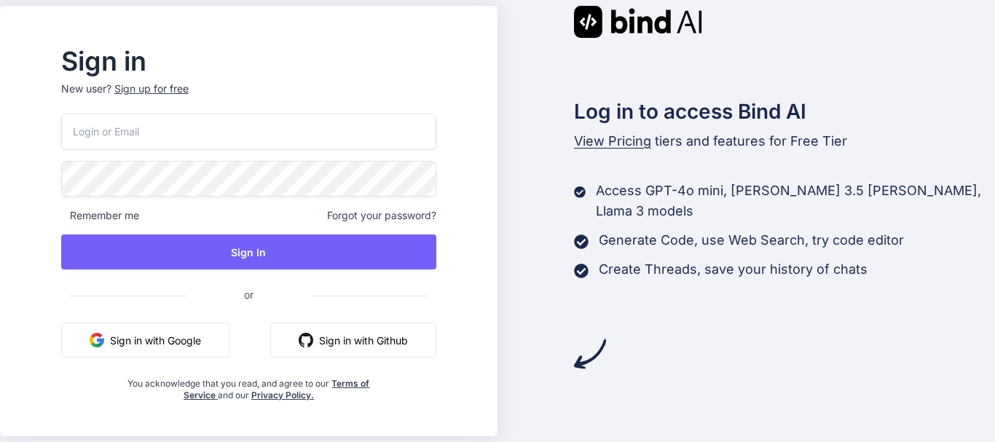
click at [217, 134] on input "email" at bounding box center [248, 132] width 375 height 36
type input "[EMAIL_ADDRESS][DOMAIN_NAME]"
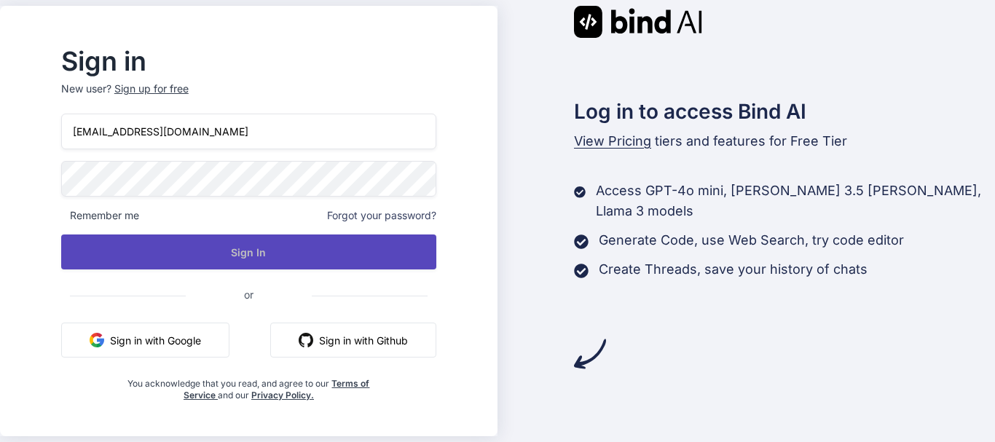
click at [162, 259] on button "Sign In" at bounding box center [248, 251] width 375 height 35
